Goal: Task Accomplishment & Management: Complete application form

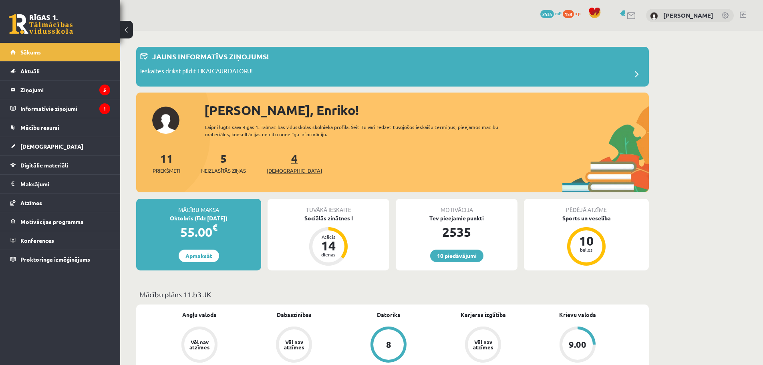
click at [278, 159] on link "4 Ieskaites" at bounding box center [294, 163] width 55 height 24
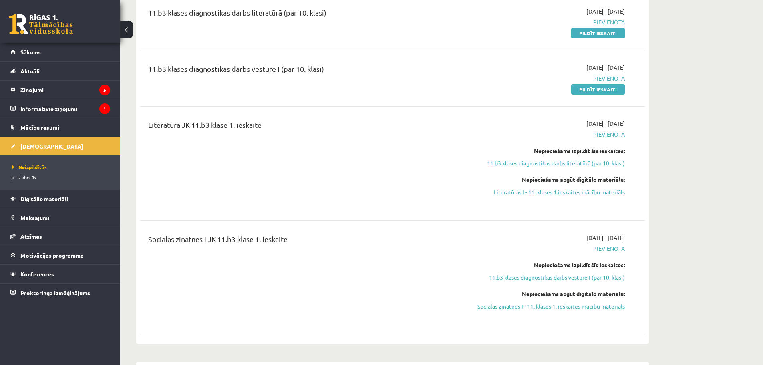
scroll to position [107, 0]
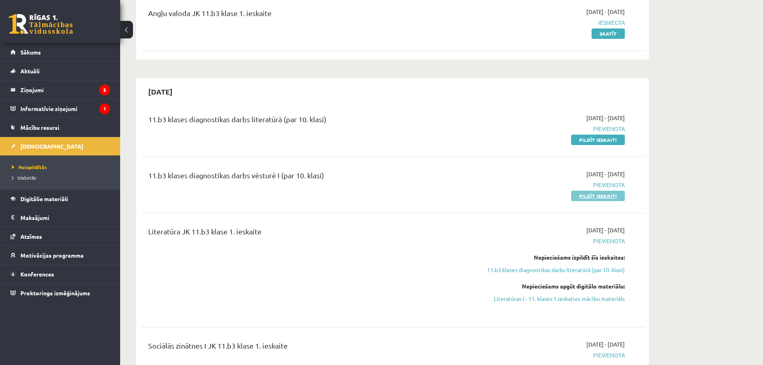
click at [606, 193] on link "Pildīt ieskaiti" at bounding box center [598, 196] width 54 height 10
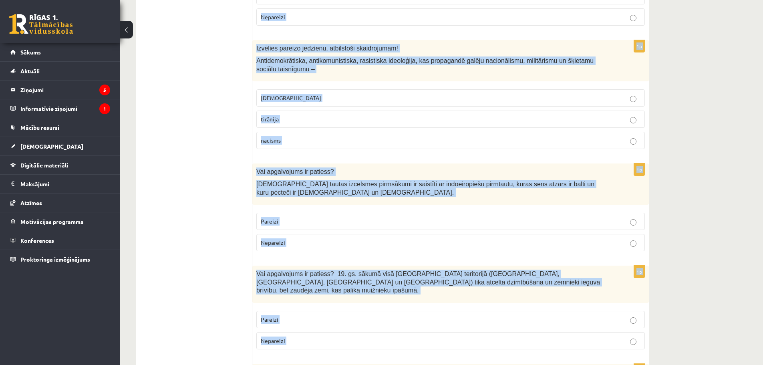
scroll to position [2639, 0]
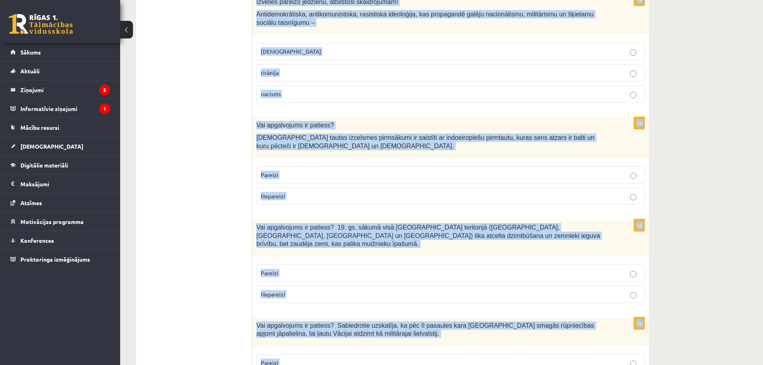
drag, startPoint x: 255, startPoint y: 159, endPoint x: 484, endPoint y: 332, distance: 287.3
copy form "Lor ipsumdolors am consect? Adipisci elit seddoe temporincid. Utlabor Etdolorem…"
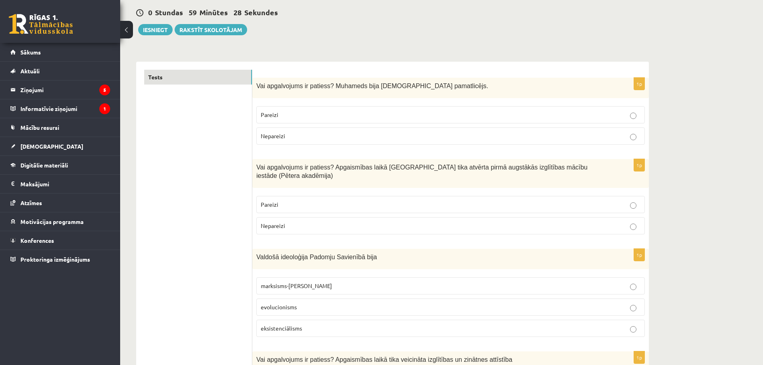
scroll to position [0, 0]
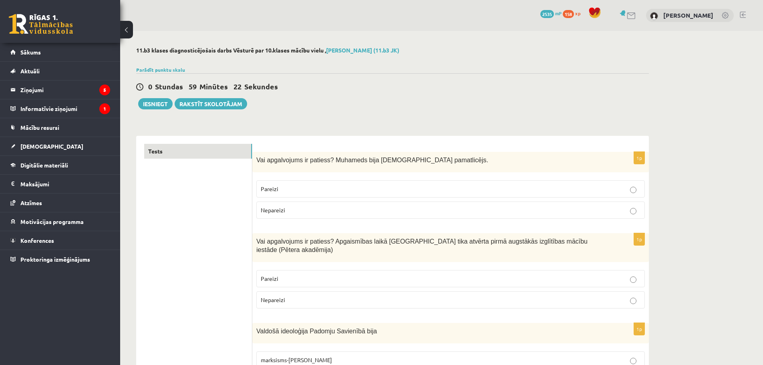
click at [384, 191] on p "Pareizi" at bounding box center [451, 189] width 380 height 8
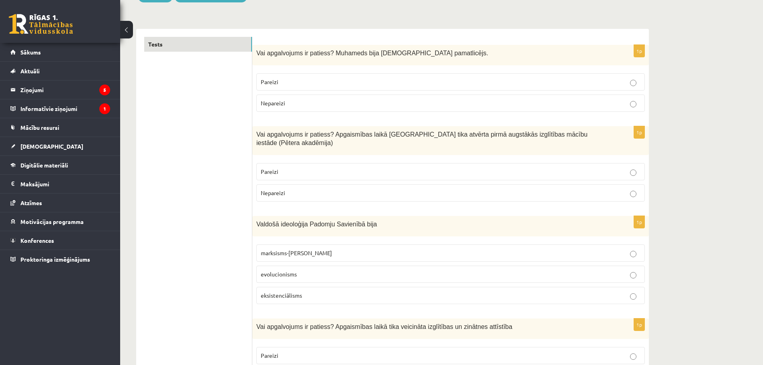
drag, startPoint x: 286, startPoint y: 160, endPoint x: 290, endPoint y: 158, distance: 4.8
click at [286, 168] on p "Pareizi" at bounding box center [451, 172] width 380 height 8
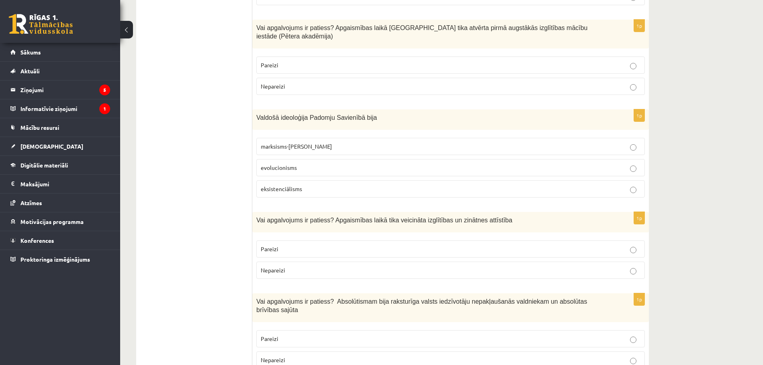
click at [310, 143] on span "marksisms-ļeņinisms" at bounding box center [296, 146] width 71 height 7
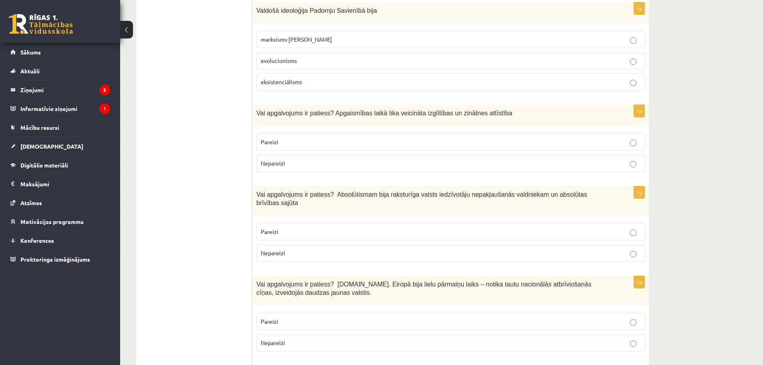
click at [290, 138] on p "Pareizi" at bounding box center [451, 142] width 380 height 8
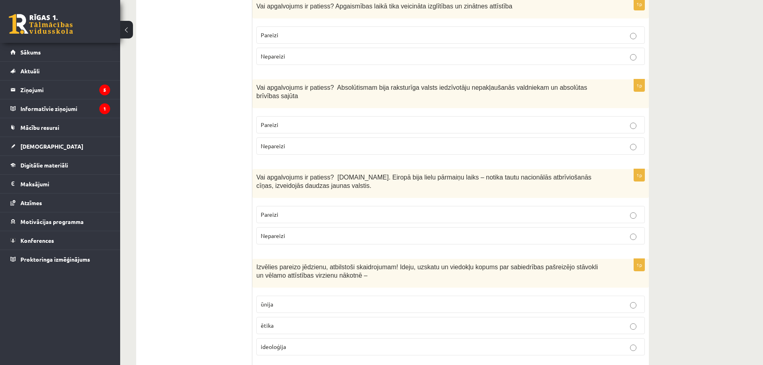
click at [307, 142] on p "Nepareizi" at bounding box center [451, 146] width 380 height 8
drag, startPoint x: 362, startPoint y: 196, endPoint x: 366, endPoint y: 195, distance: 4.2
click at [363, 210] on p "Pareizi" at bounding box center [451, 214] width 380 height 8
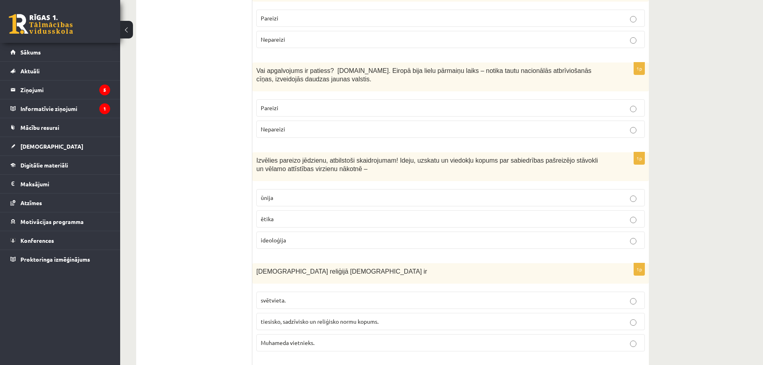
scroll to position [641, 0]
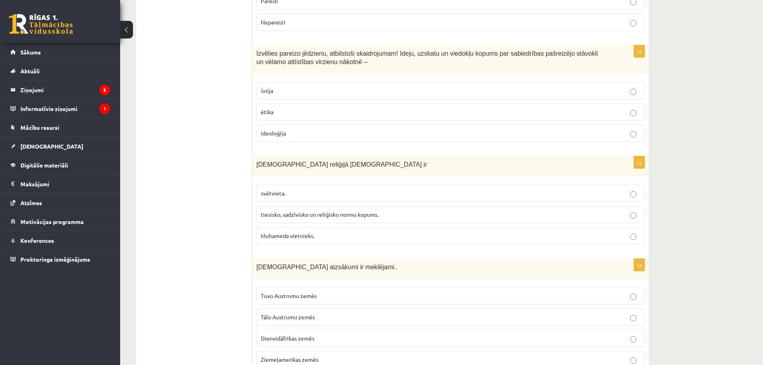
click at [295, 129] on p "ideoloģija" at bounding box center [451, 133] width 380 height 8
click at [326, 211] on span "tiesisko, sadzīvisko un reliģisko normu kopums." at bounding box center [320, 214] width 118 height 7
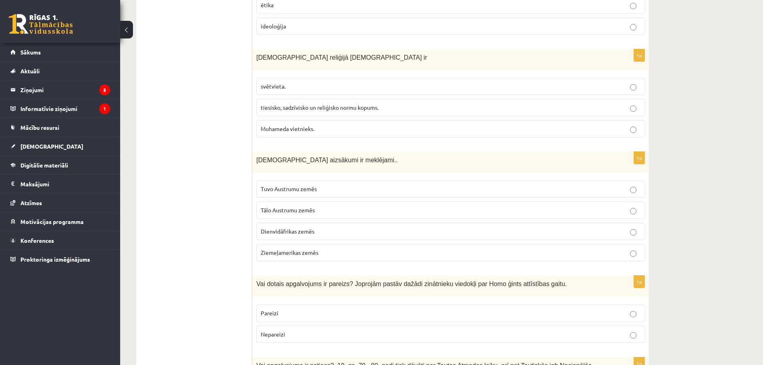
click at [322, 185] on p "Tuvo Austrumu zemēs" at bounding box center [451, 189] width 380 height 8
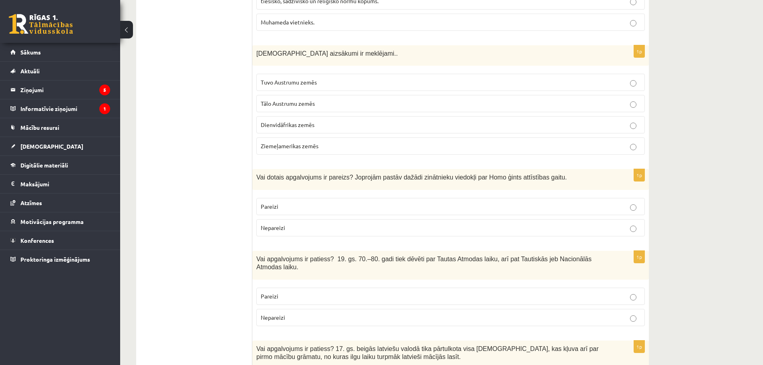
scroll to position [962, 0]
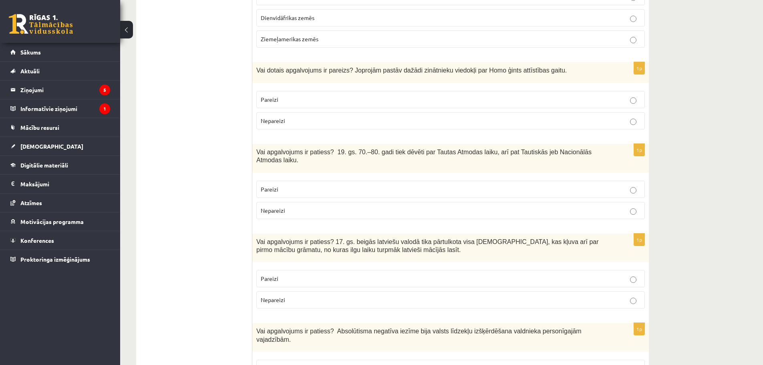
click at [416, 185] on p "Pareizi" at bounding box center [451, 189] width 380 height 8
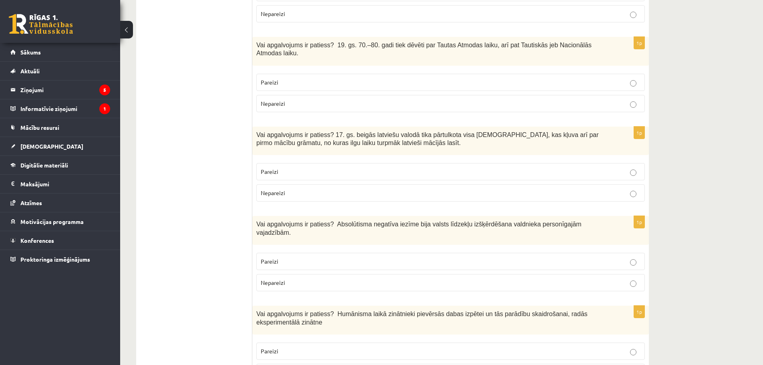
click at [416, 168] on p "Pareizi" at bounding box center [451, 172] width 380 height 8
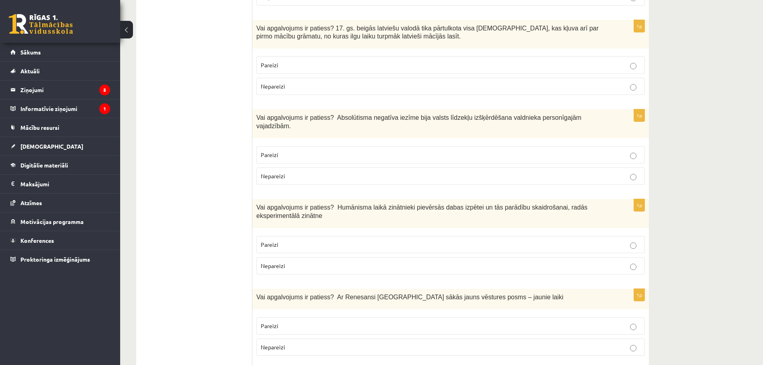
click at [455, 146] on label "Pareizi" at bounding box center [450, 154] width 389 height 17
click at [449, 240] on p "Pareizi" at bounding box center [451, 244] width 380 height 8
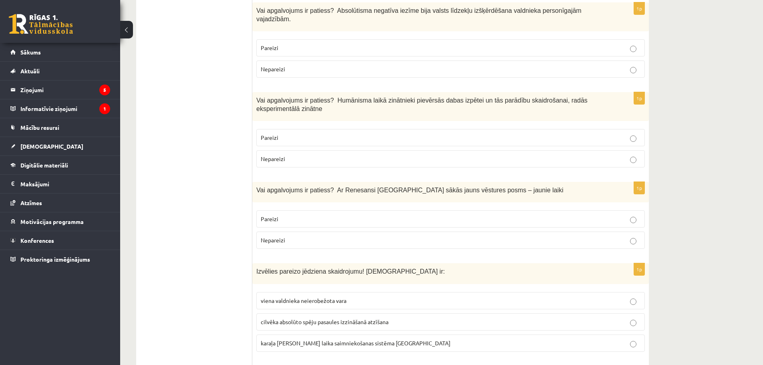
scroll to position [1389, 0]
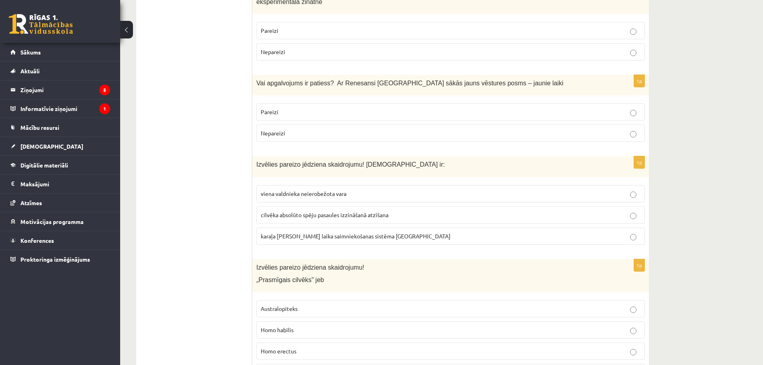
click at [370, 108] on p "Pareizi" at bounding box center [451, 112] width 380 height 8
click at [342, 190] on span "viena valdnieka neierobežota vara" at bounding box center [304, 193] width 86 height 7
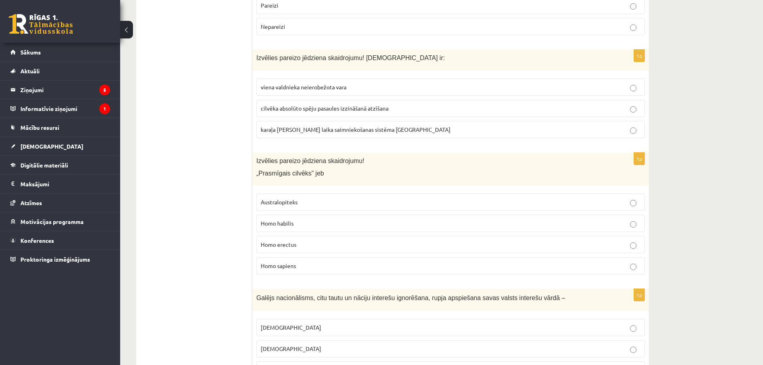
scroll to position [1603, 0]
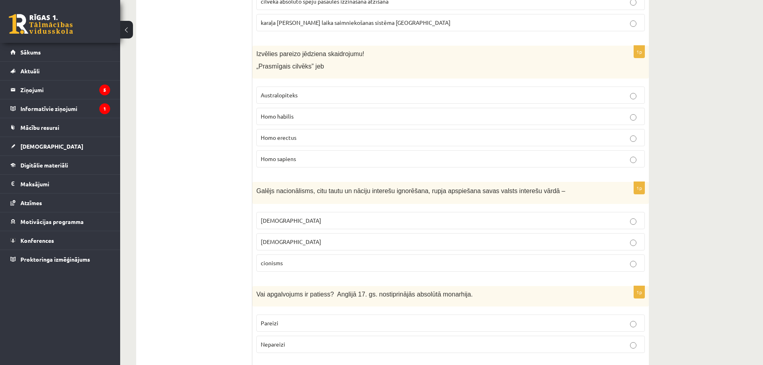
click at [307, 112] on p "Homo habilis" at bounding box center [451, 116] width 380 height 8
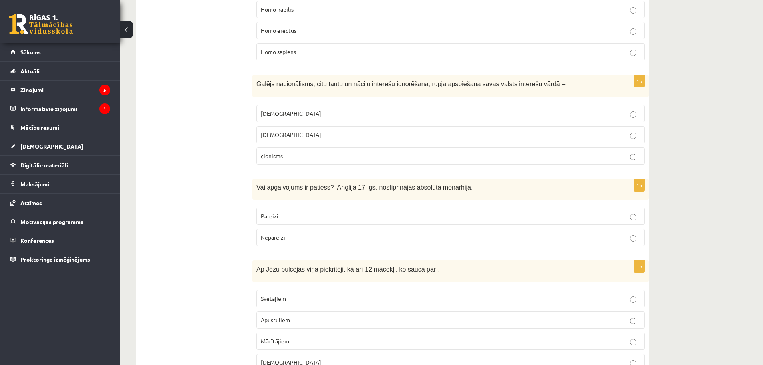
click at [298, 109] on p "šovinisms" at bounding box center [451, 113] width 380 height 8
click at [305, 233] on p "Nepareizi" at bounding box center [451, 237] width 380 height 8
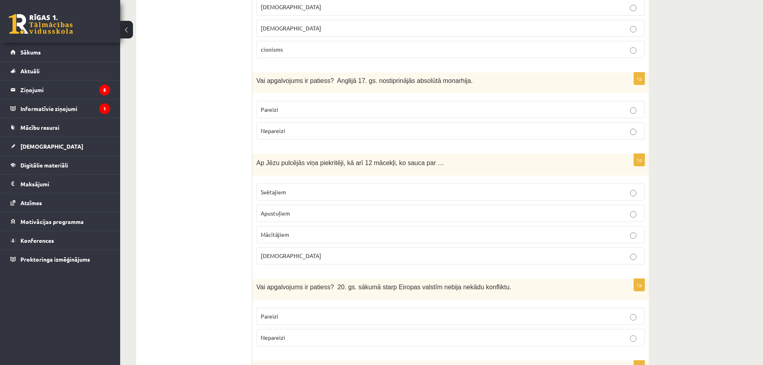
scroll to position [1924, 0]
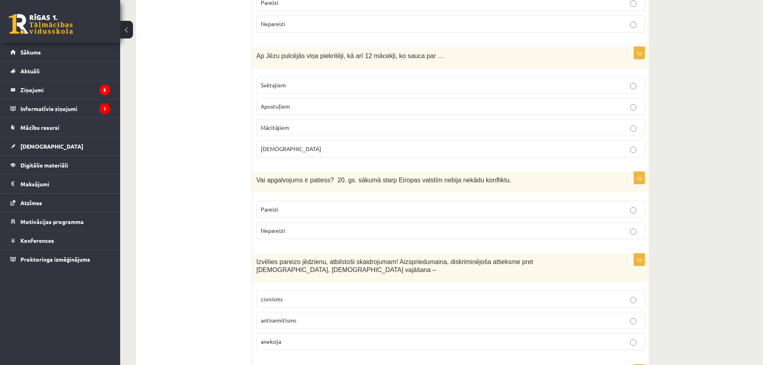
click at [307, 102] on p "Apustuļiem" at bounding box center [451, 106] width 380 height 8
click at [307, 222] on label "Nepareizi" at bounding box center [450, 230] width 389 height 17
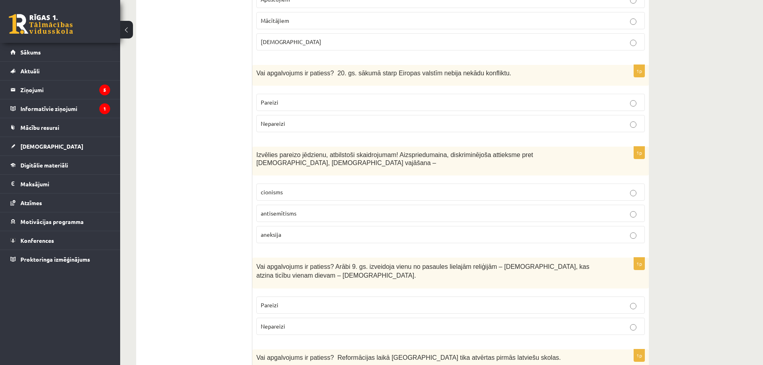
scroll to position [2137, 0]
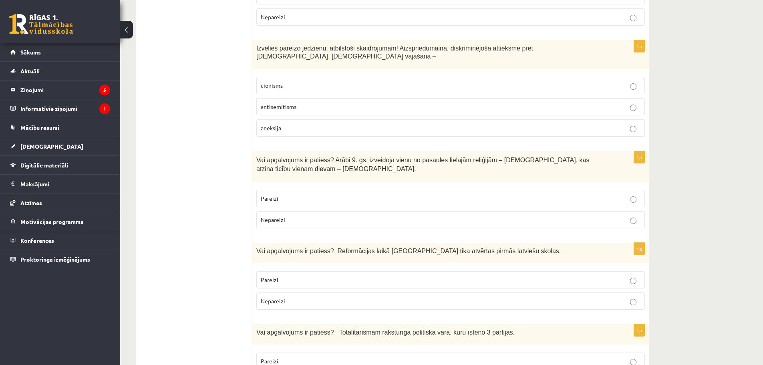
click at [307, 103] on p "antisemītisms" at bounding box center [451, 107] width 380 height 8
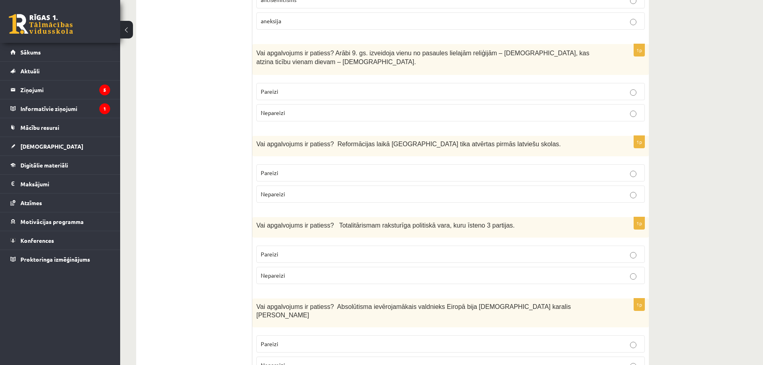
click at [327, 190] on p "Nepareizi" at bounding box center [451, 194] width 380 height 8
click at [430, 250] on p "Pareizi" at bounding box center [451, 254] width 380 height 8
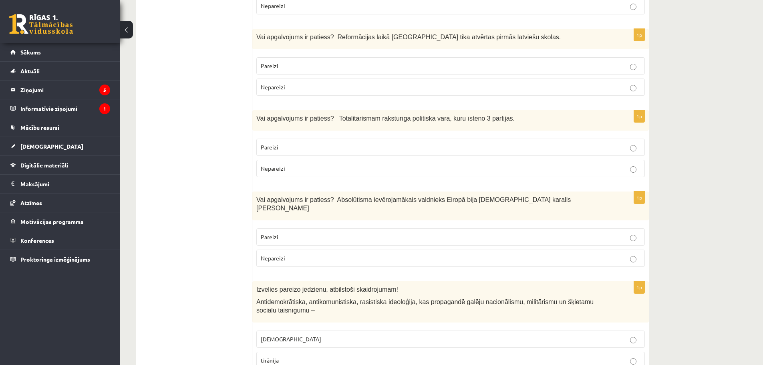
scroll to position [2458, 0]
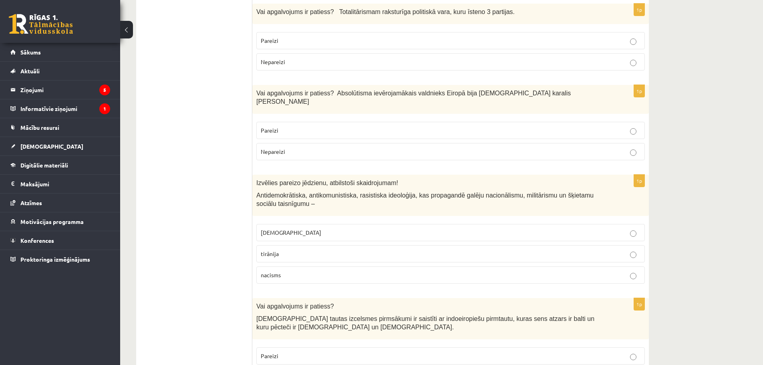
click at [365, 147] on p "Nepareizi" at bounding box center [451, 151] width 380 height 8
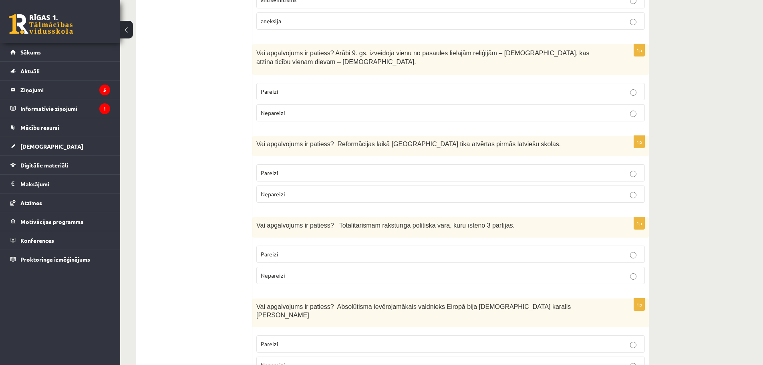
scroll to position [2351, 0]
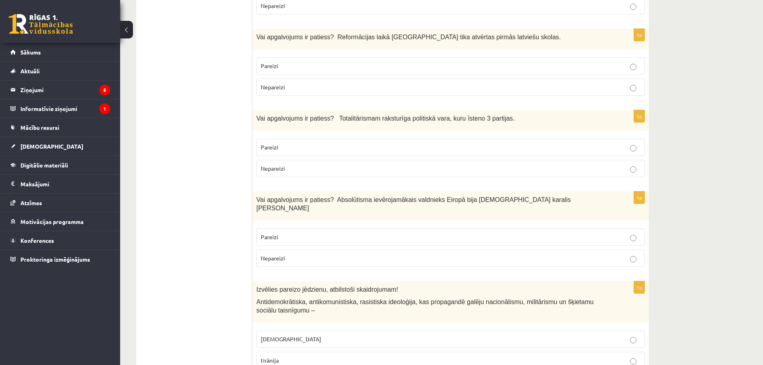
click at [442, 164] on p "Nepareizi" at bounding box center [451, 168] width 380 height 8
click at [452, 233] on p "Pareizi" at bounding box center [451, 237] width 380 height 8
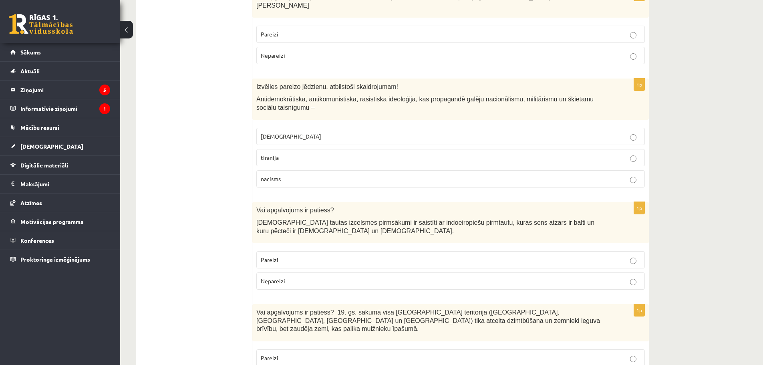
scroll to position [2585, 0]
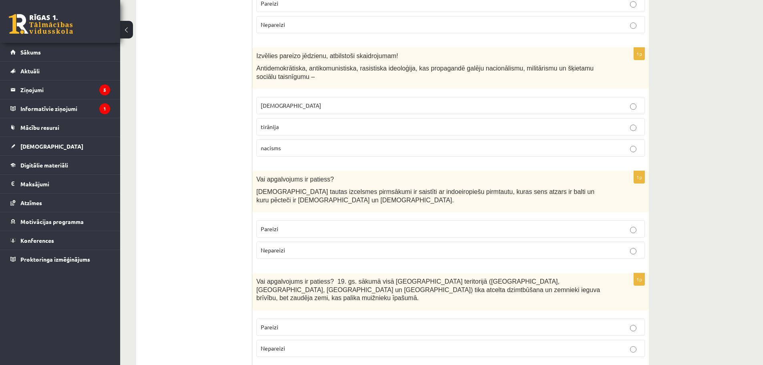
click at [294, 101] on p "fašisms" at bounding box center [451, 105] width 380 height 8
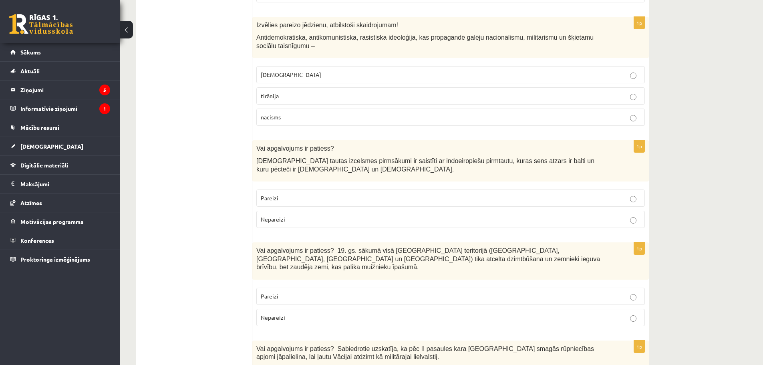
scroll to position [2639, 0]
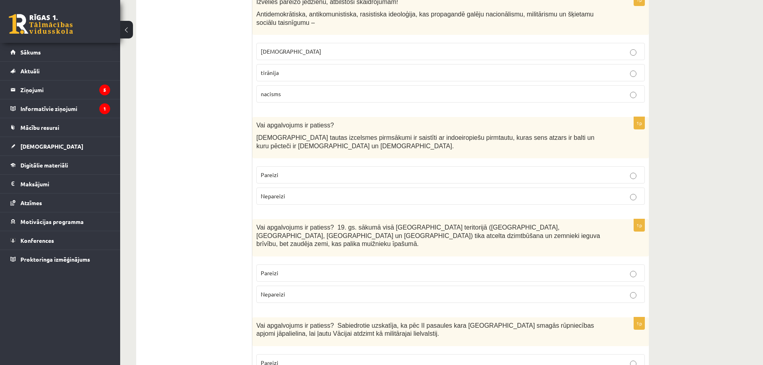
click at [286, 171] on p "Pareizi" at bounding box center [451, 175] width 380 height 8
click at [298, 290] on p "Nepareizi" at bounding box center [451, 294] width 380 height 8
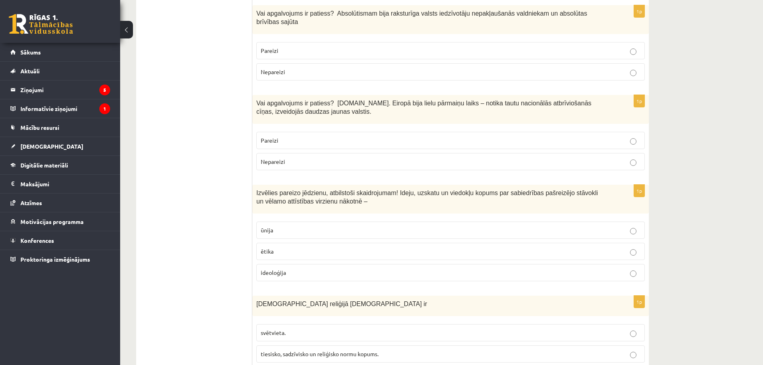
scroll to position [0, 0]
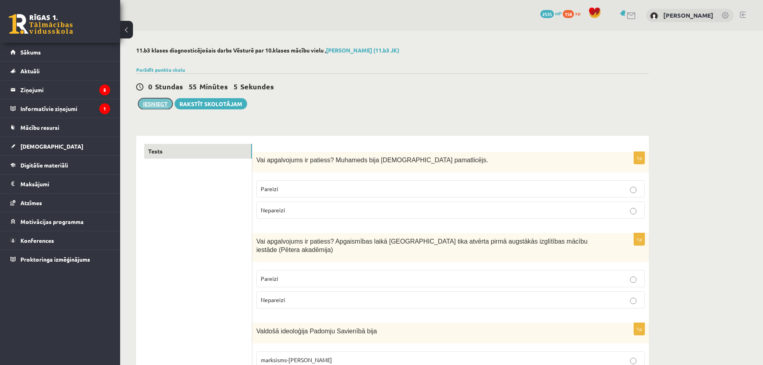
click at [161, 99] on button "Iesniegt" at bounding box center [155, 103] width 34 height 11
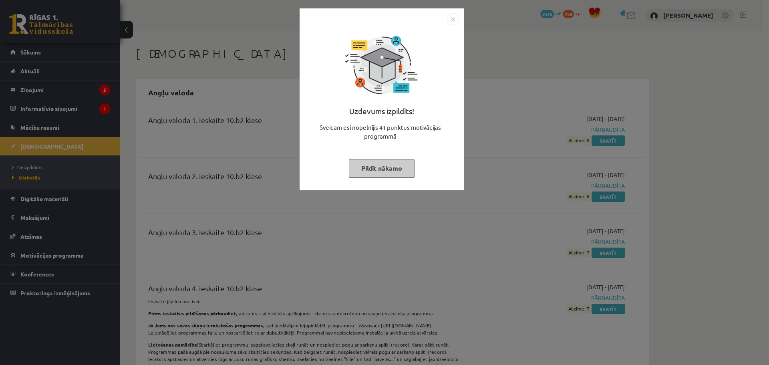
click at [388, 167] on button "Pildīt nākamo" at bounding box center [382, 168] width 66 height 18
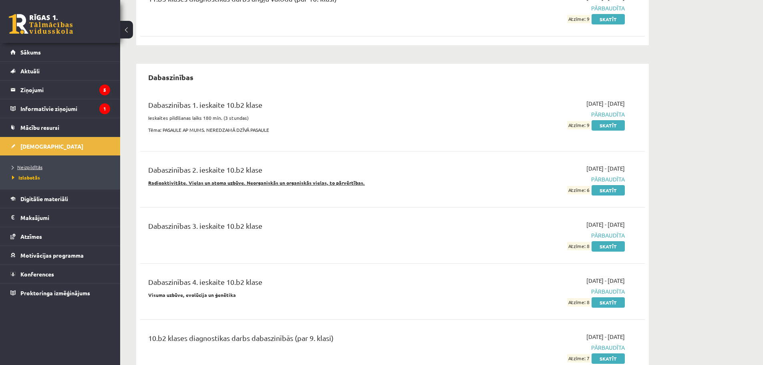
scroll to position [428, 0]
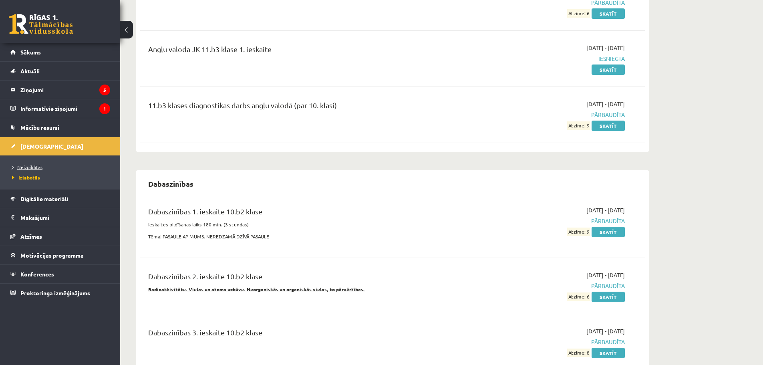
click at [38, 167] on span "Neizpildītās" at bounding box center [27, 167] width 30 height 6
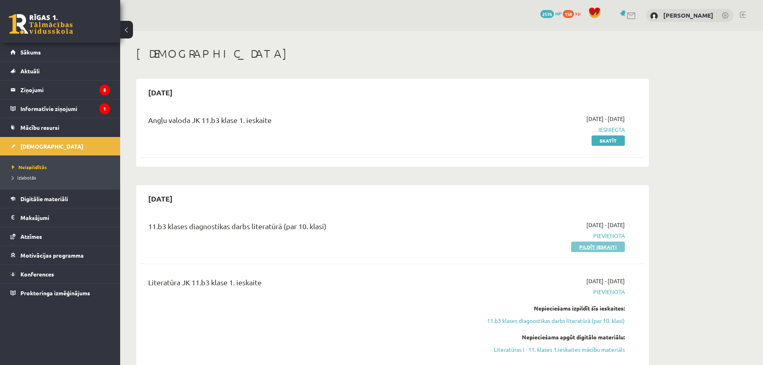
click at [617, 246] on link "Pildīt ieskaiti" at bounding box center [598, 247] width 54 height 10
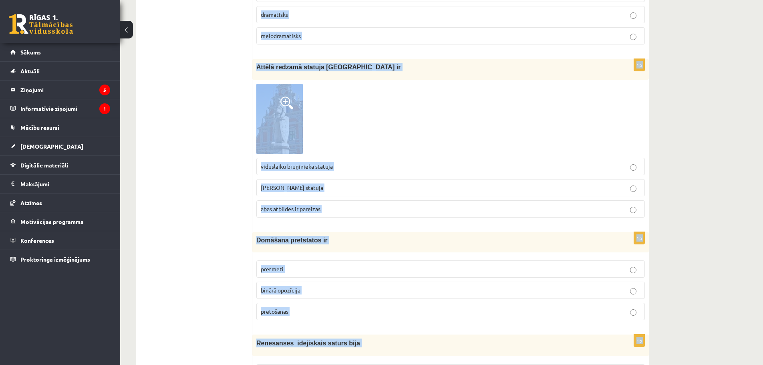
scroll to position [2974, 0]
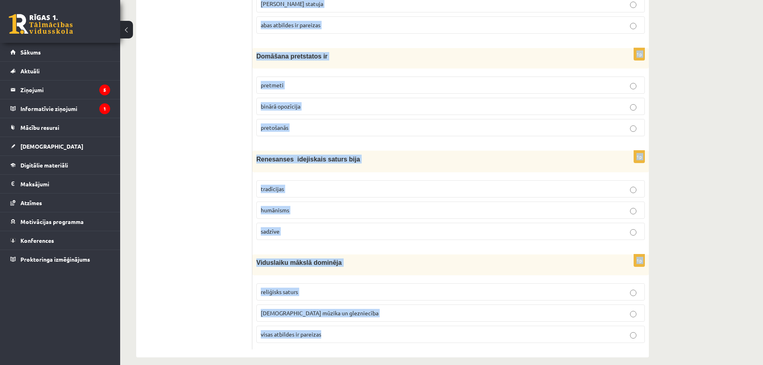
drag, startPoint x: 256, startPoint y: 158, endPoint x: 490, endPoint y: 330, distance: 290.7
copy form "Loremipsum, dolorsit ametconsect adip el seddoeiusm temporinc ut laboreetdolor …"
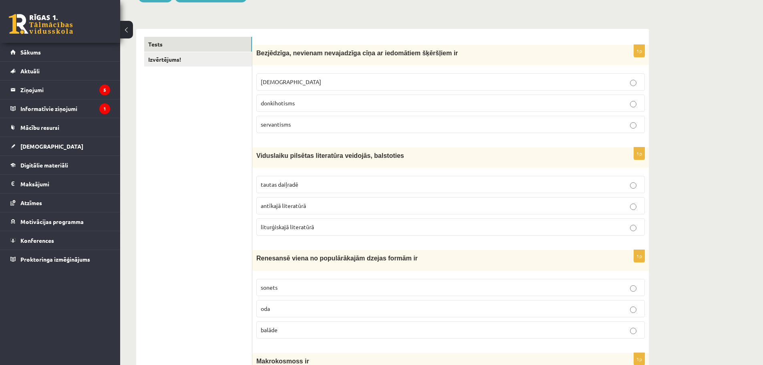
scroll to position [0, 0]
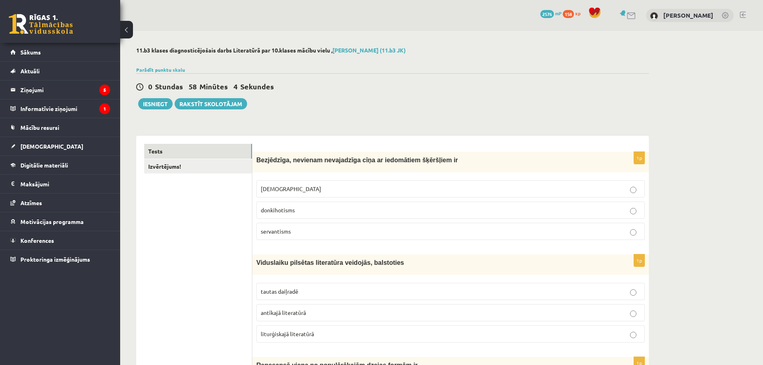
click at [283, 208] on span "donkihotisms" at bounding box center [278, 209] width 34 height 7
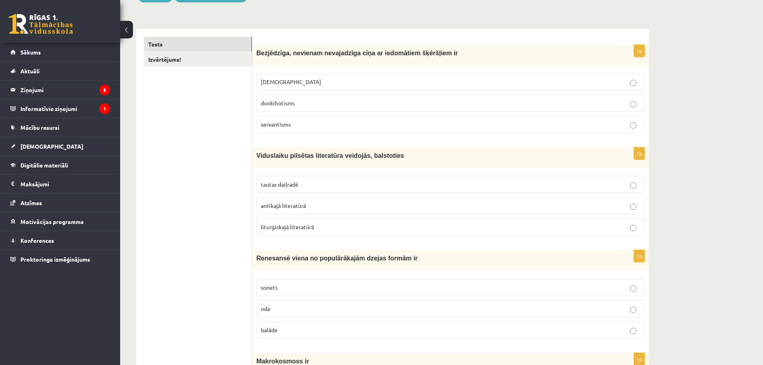
click at [311, 185] on p "tautas daiļradē" at bounding box center [451, 184] width 380 height 8
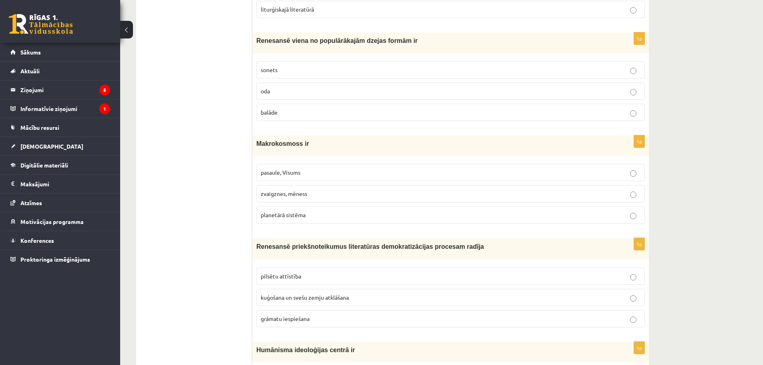
scroll to position [332, 0]
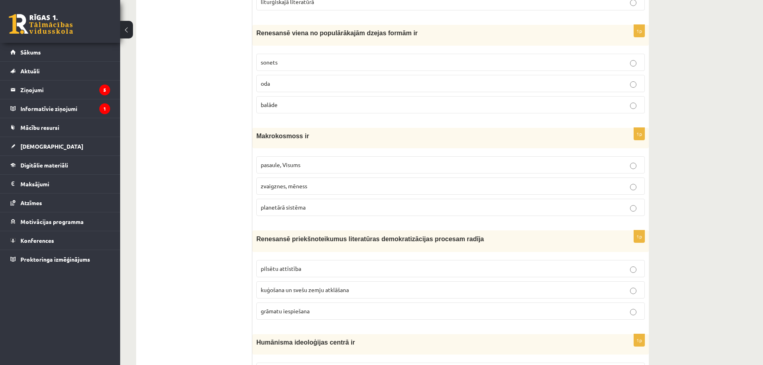
click at [293, 61] on p "sonets" at bounding box center [451, 62] width 380 height 8
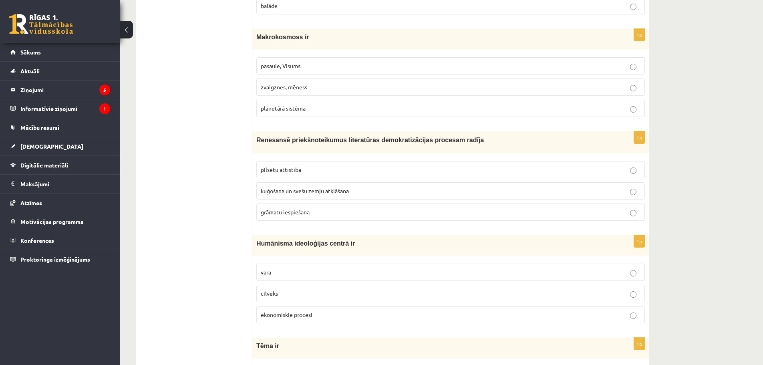
scroll to position [439, 0]
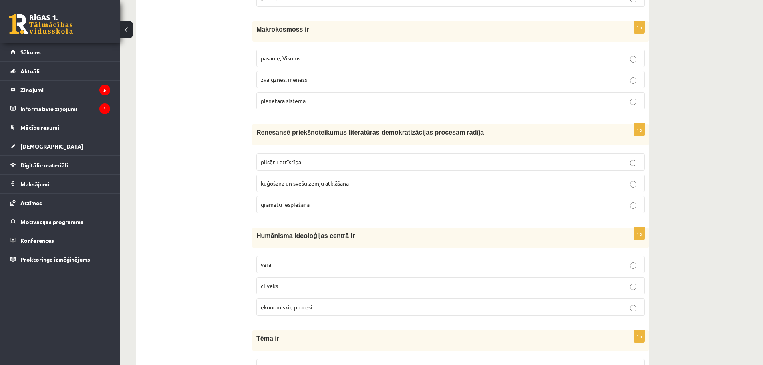
click at [301, 59] on p "pasaule, Visums" at bounding box center [451, 58] width 380 height 8
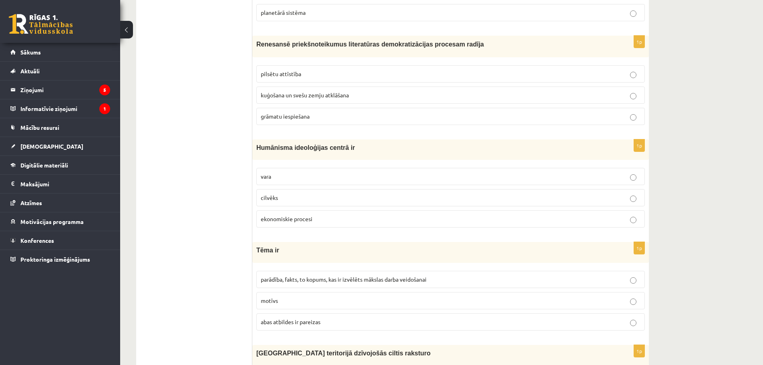
scroll to position [531, 0]
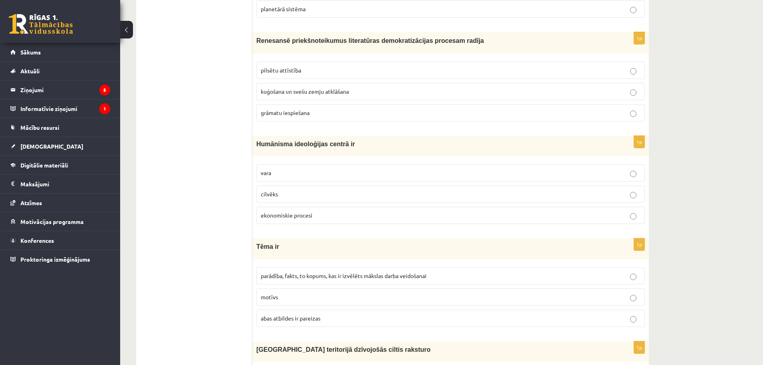
click at [350, 197] on p "cilvēks" at bounding box center [451, 194] width 380 height 8
click at [337, 112] on p "grāmatu iespiešana" at bounding box center [451, 113] width 380 height 8
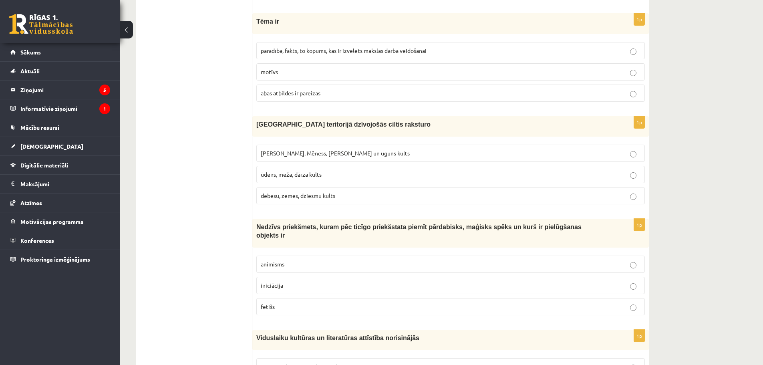
scroll to position [721, 0]
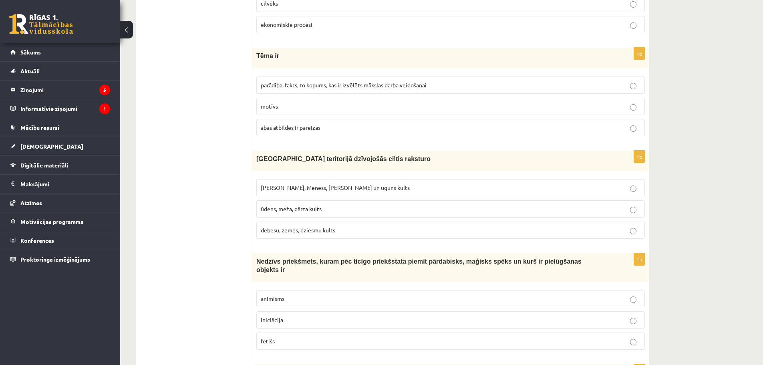
click at [311, 89] on p "parādība, fakts, to kopums, kas ir izvēlēts mākslas darba veidošanai" at bounding box center [451, 85] width 380 height 8
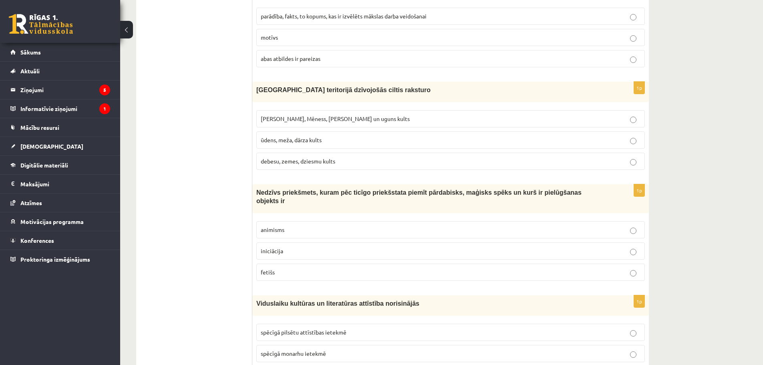
scroll to position [805, 0]
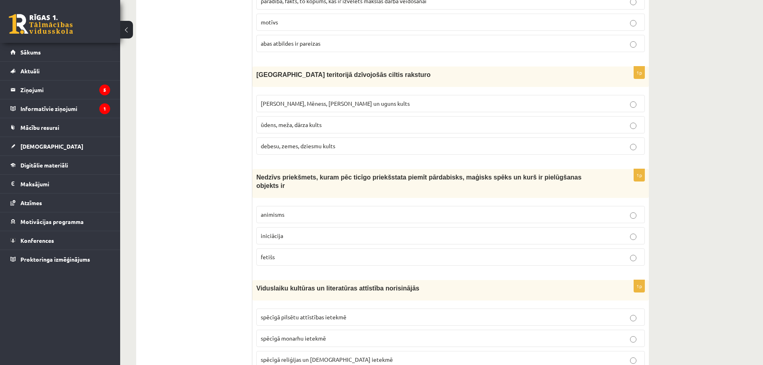
click at [290, 105] on span "Saules, Mēness, Pērkona un uguns kults" at bounding box center [335, 103] width 149 height 7
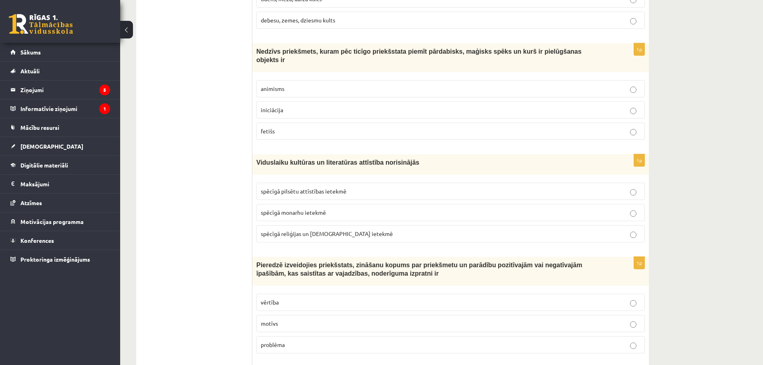
scroll to position [935, 0]
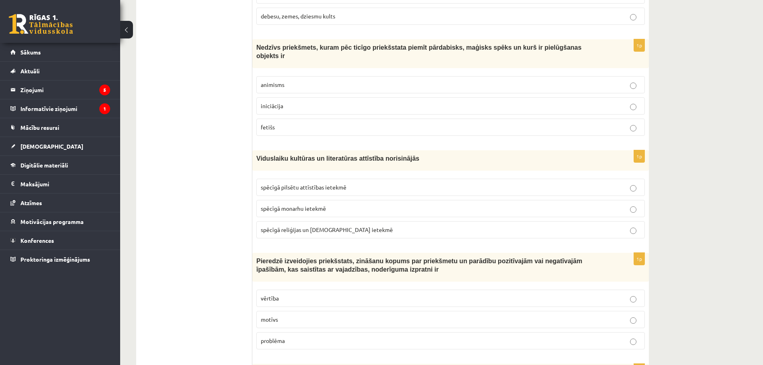
click at [305, 123] on p "fetišs" at bounding box center [451, 127] width 380 height 8
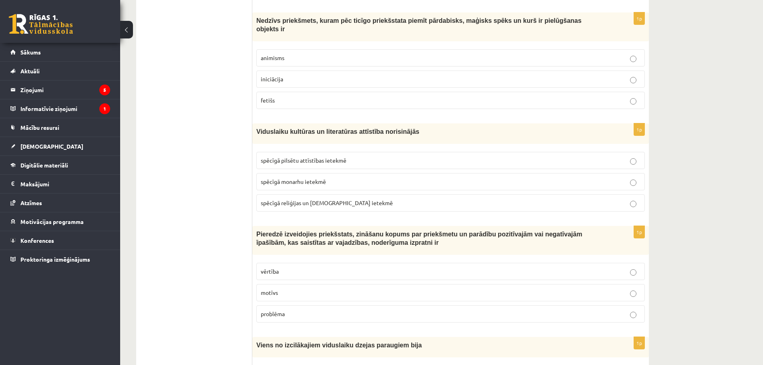
scroll to position [958, 0]
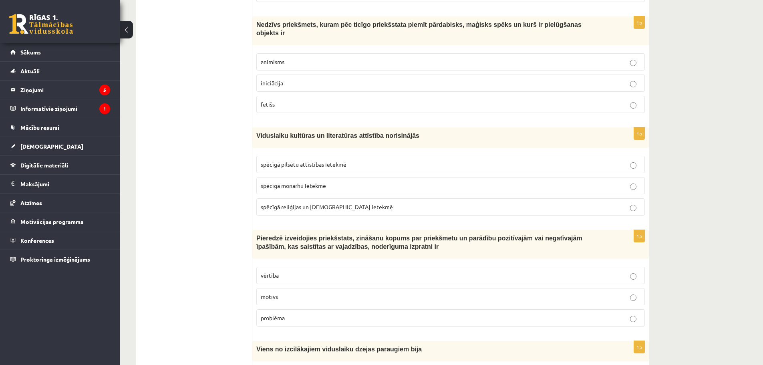
click at [337, 203] on span "spēcīgā reliģijas un baznīcas ietekmē" at bounding box center [327, 206] width 132 height 7
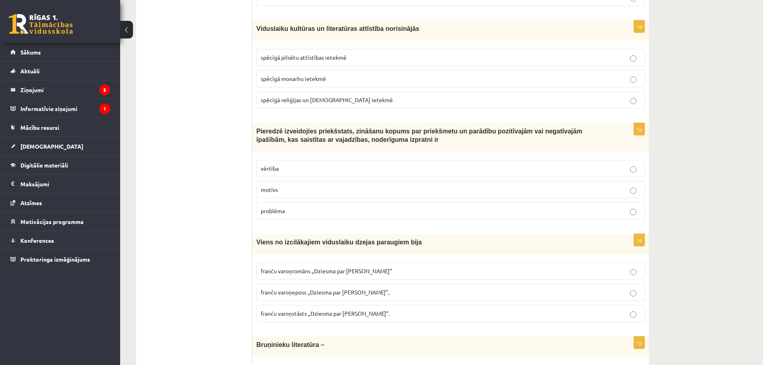
click at [291, 164] on p "vērtība" at bounding box center [451, 168] width 380 height 8
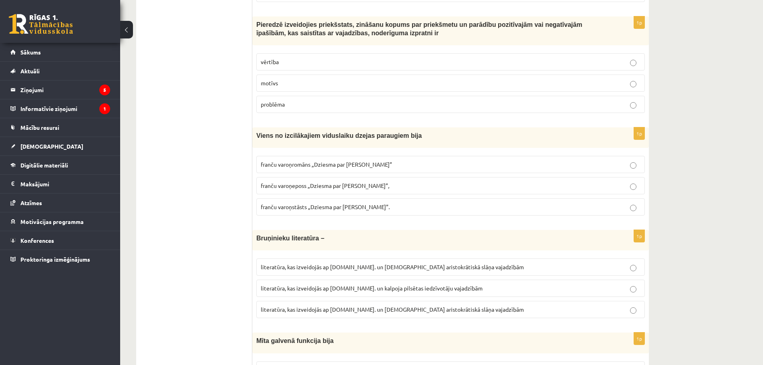
click at [331, 182] on span "franču varoņeposs „Dziesma par Rolandu”," at bounding box center [325, 185] width 129 height 7
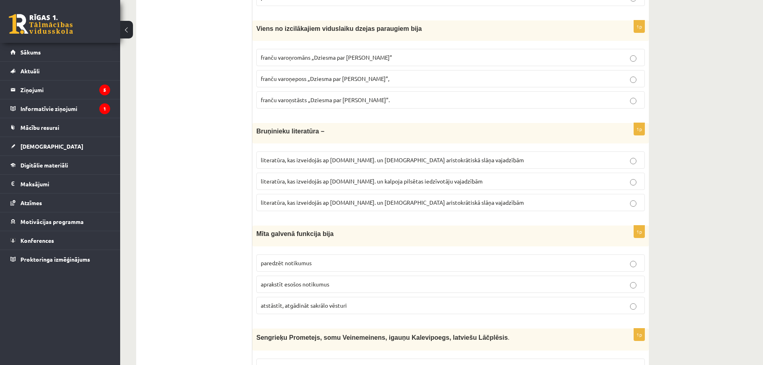
click at [445, 199] on span "literatūra, kas izveidojās ap 12.gs. un kalpoja aristokrātiskā slāņa vajadzībām" at bounding box center [392, 202] width 263 height 7
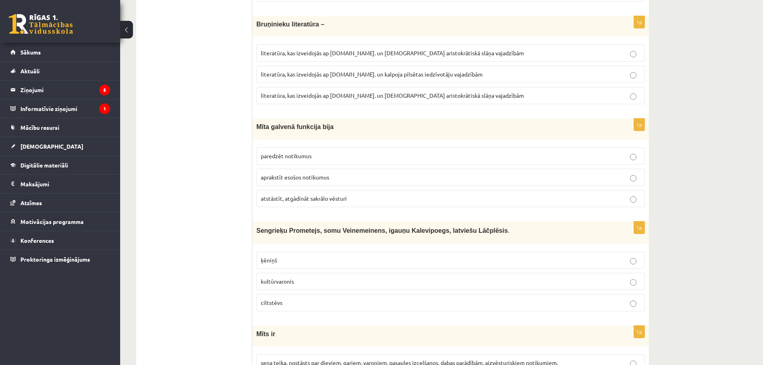
click at [330, 195] on span "atstāstīt, atgādināt sakrālo vēsturi" at bounding box center [304, 198] width 86 height 7
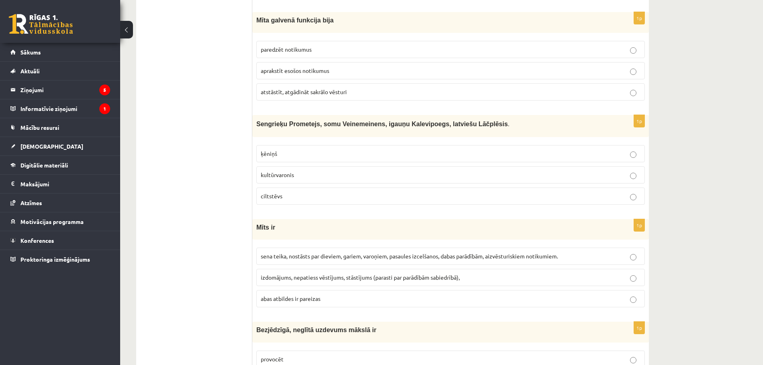
click at [323, 171] on p "kultūrvaronis" at bounding box center [451, 175] width 380 height 8
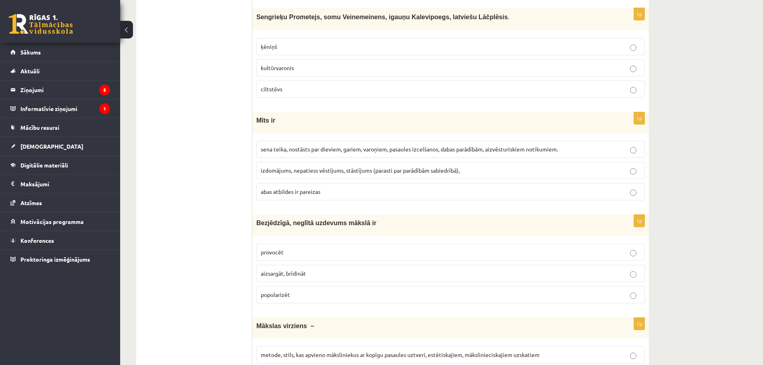
click at [294, 145] on span "sena teika, nostāsts par dieviem, gariem, varoņiem, pasaules izcelšanos, dabas …" at bounding box center [409, 148] width 297 height 7
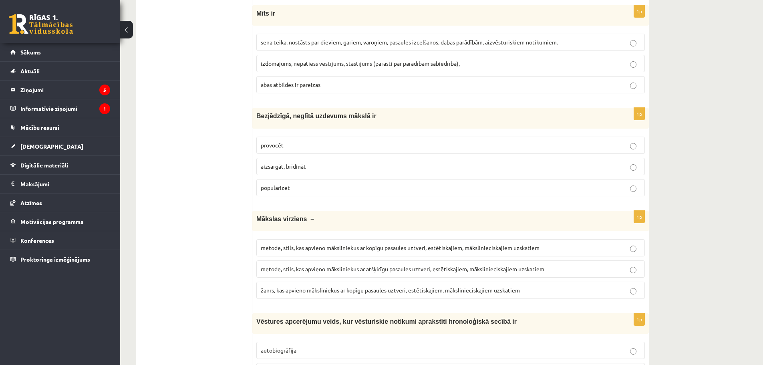
click at [320, 137] on label "provocēt" at bounding box center [450, 145] width 389 height 17
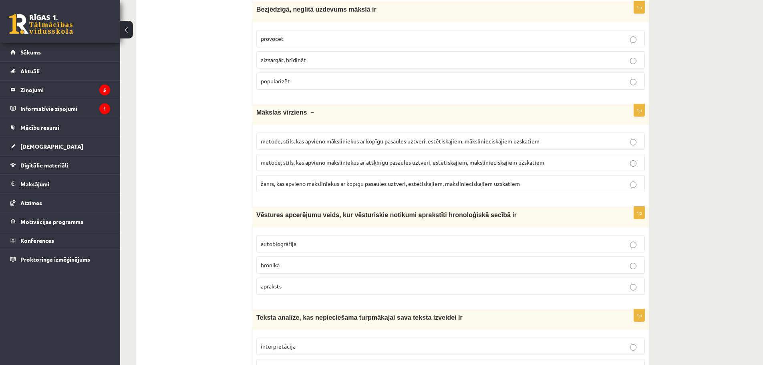
drag, startPoint x: 431, startPoint y: 133, endPoint x: 457, endPoint y: 140, distance: 27.1
click at [432, 137] on span "metode, stils, kas apvieno māksliniekus ar kopīgu pasaules uztveri, estētiskaji…" at bounding box center [400, 140] width 279 height 7
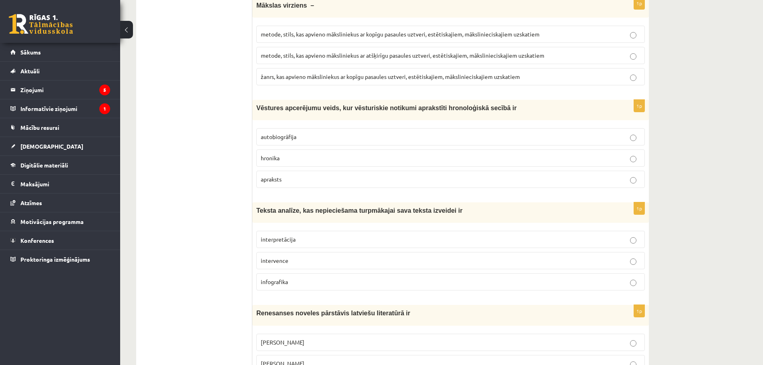
click at [297, 155] on label "hronika" at bounding box center [450, 157] width 389 height 17
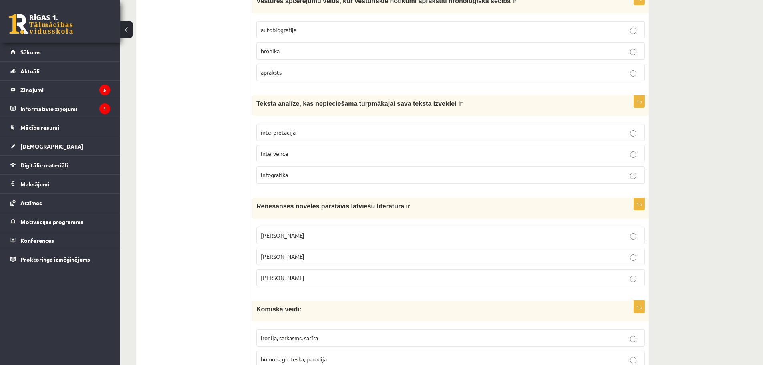
click at [355, 128] on p "interpretācija" at bounding box center [451, 132] width 380 height 8
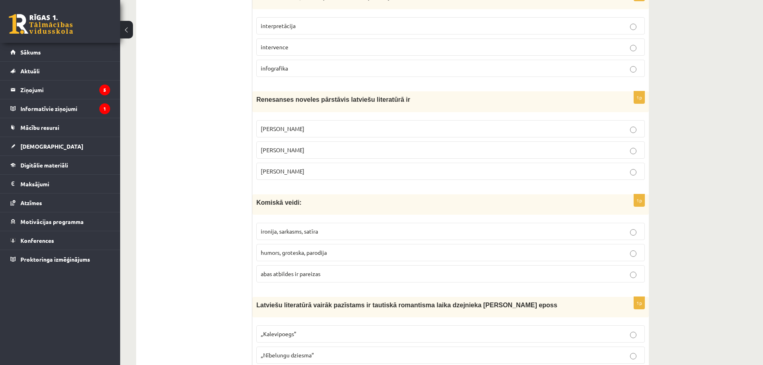
click at [312, 167] on p "Jānis Ezeriņš" at bounding box center [451, 171] width 380 height 8
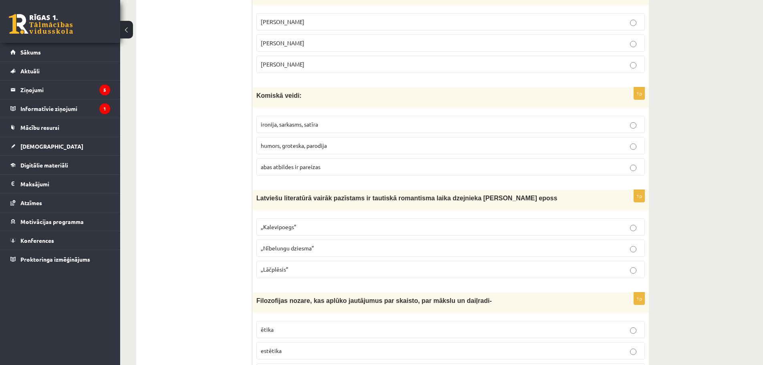
click at [323, 163] on p "abas atbildes ir pareizas" at bounding box center [451, 167] width 380 height 8
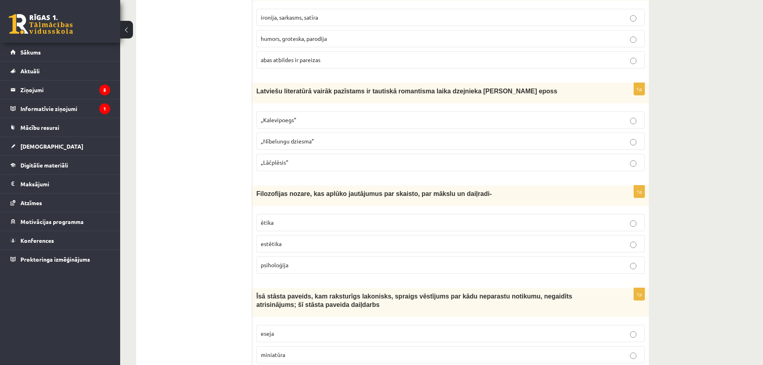
click at [315, 158] on p "„Lāčplēsis”" at bounding box center [451, 162] width 380 height 8
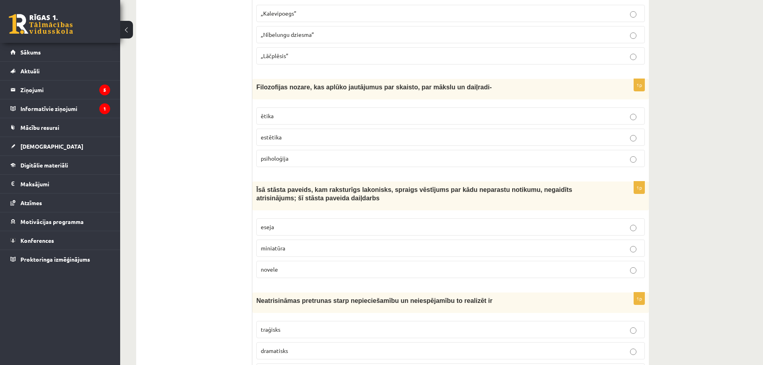
click at [299, 133] on p "estētika" at bounding box center [451, 137] width 380 height 8
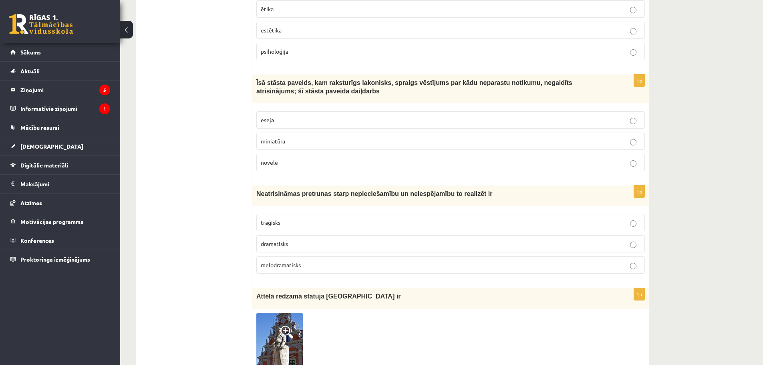
click at [289, 158] on p "novele" at bounding box center [451, 162] width 380 height 8
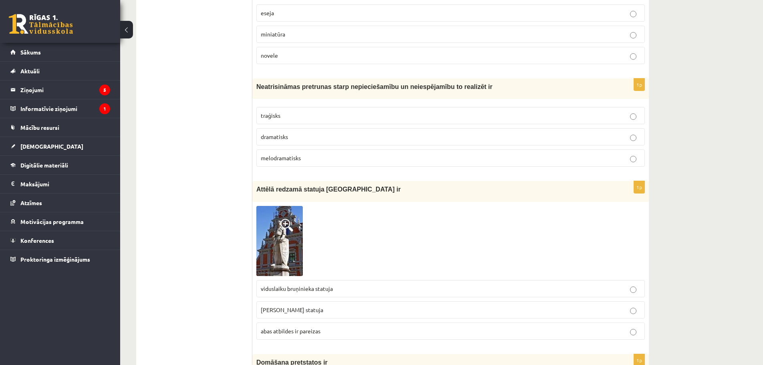
click at [301, 111] on p "traģisks" at bounding box center [451, 115] width 380 height 8
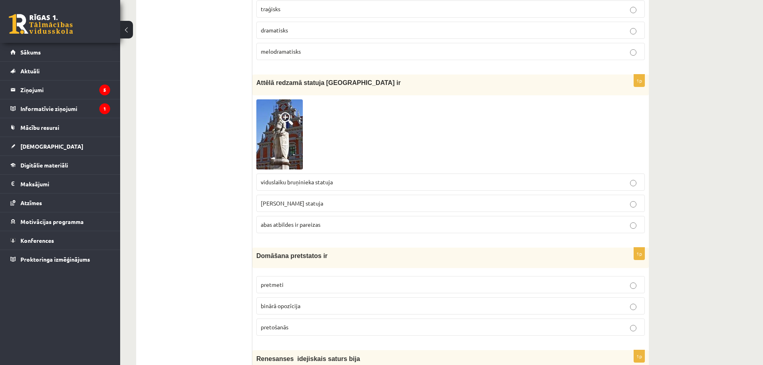
click at [304, 199] on p "Rolanda statuja" at bounding box center [451, 203] width 380 height 8
click at [286, 112] on span at bounding box center [287, 118] width 13 height 13
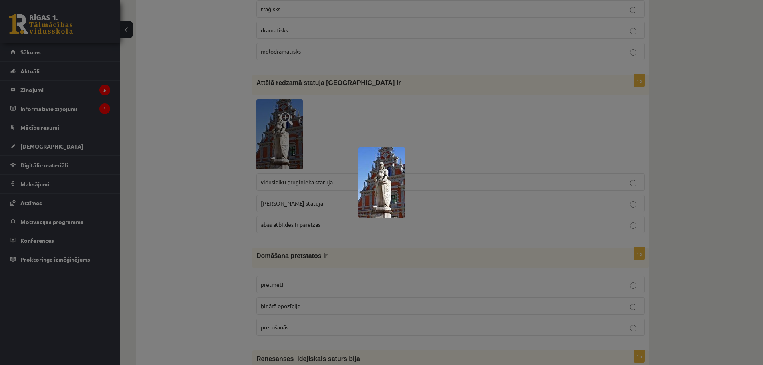
click at [388, 180] on img at bounding box center [382, 182] width 46 height 70
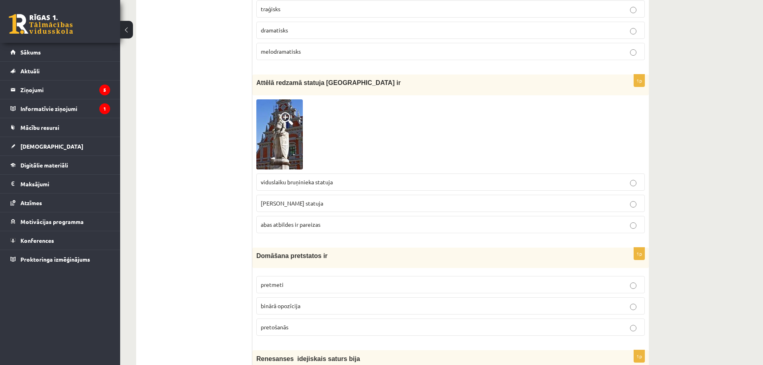
scroll to position [2882, 0]
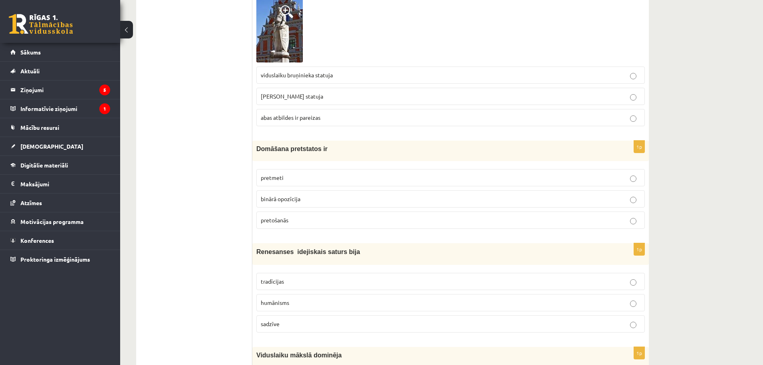
click at [298, 195] on span "binārā opozīcija" at bounding box center [281, 198] width 40 height 7
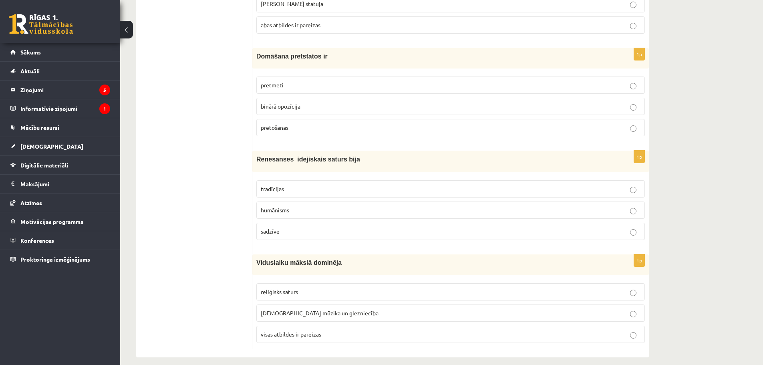
click at [295, 206] on p "humānisms" at bounding box center [451, 210] width 380 height 8
drag, startPoint x: 315, startPoint y: 301, endPoint x: 320, endPoint y: 300, distance: 5.5
click at [316, 309] on span "baznīcas mūzika un glezniecība" at bounding box center [320, 312] width 118 height 7
click at [328, 288] on p "reliģisks saturs" at bounding box center [451, 292] width 380 height 8
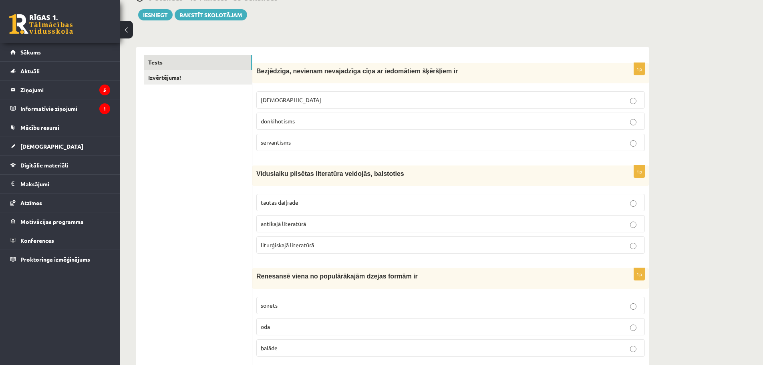
scroll to position [0, 0]
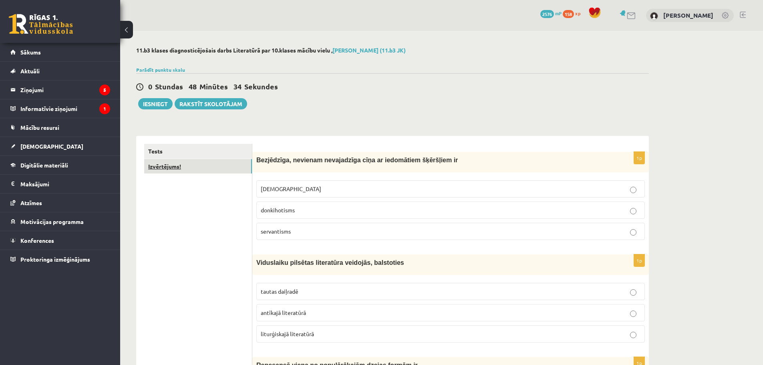
click at [184, 170] on link "Izvērtējums!" at bounding box center [198, 166] width 108 height 15
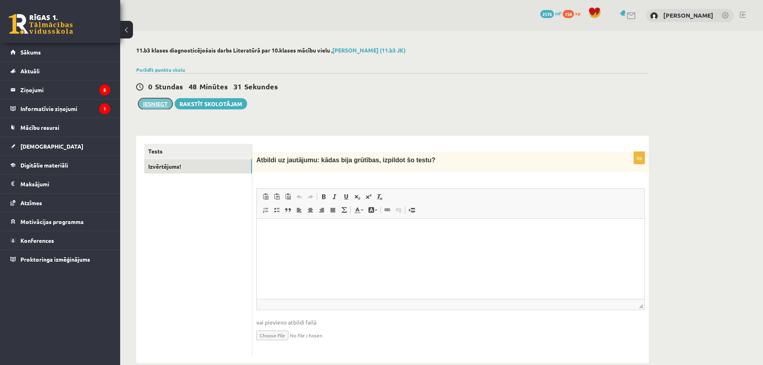
click at [162, 105] on button "Iesniegt" at bounding box center [155, 103] width 34 height 11
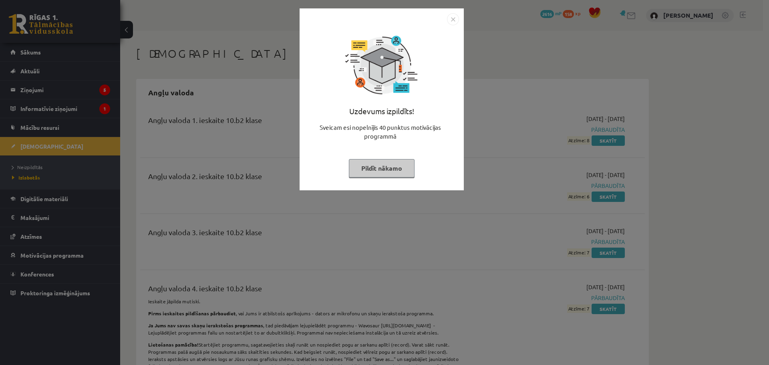
click at [387, 172] on button "Pildīt nākamo" at bounding box center [382, 168] width 66 height 18
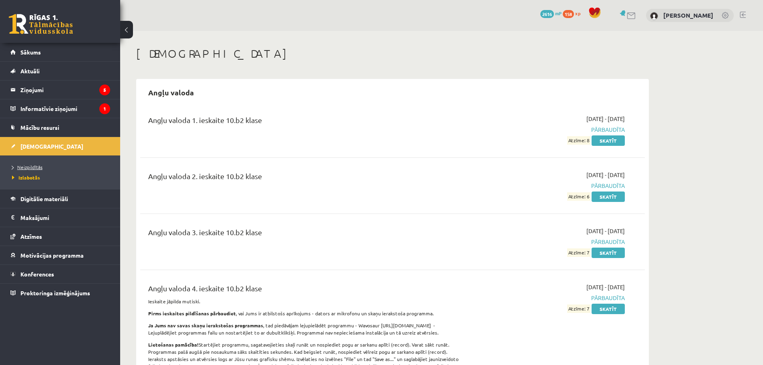
click at [51, 167] on link "Neizpildītās" at bounding box center [62, 166] width 100 height 7
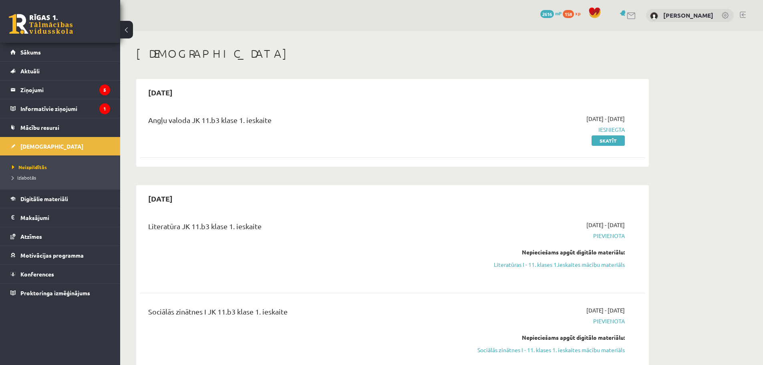
scroll to position [107, 0]
